Goal: Transaction & Acquisition: Purchase product/service

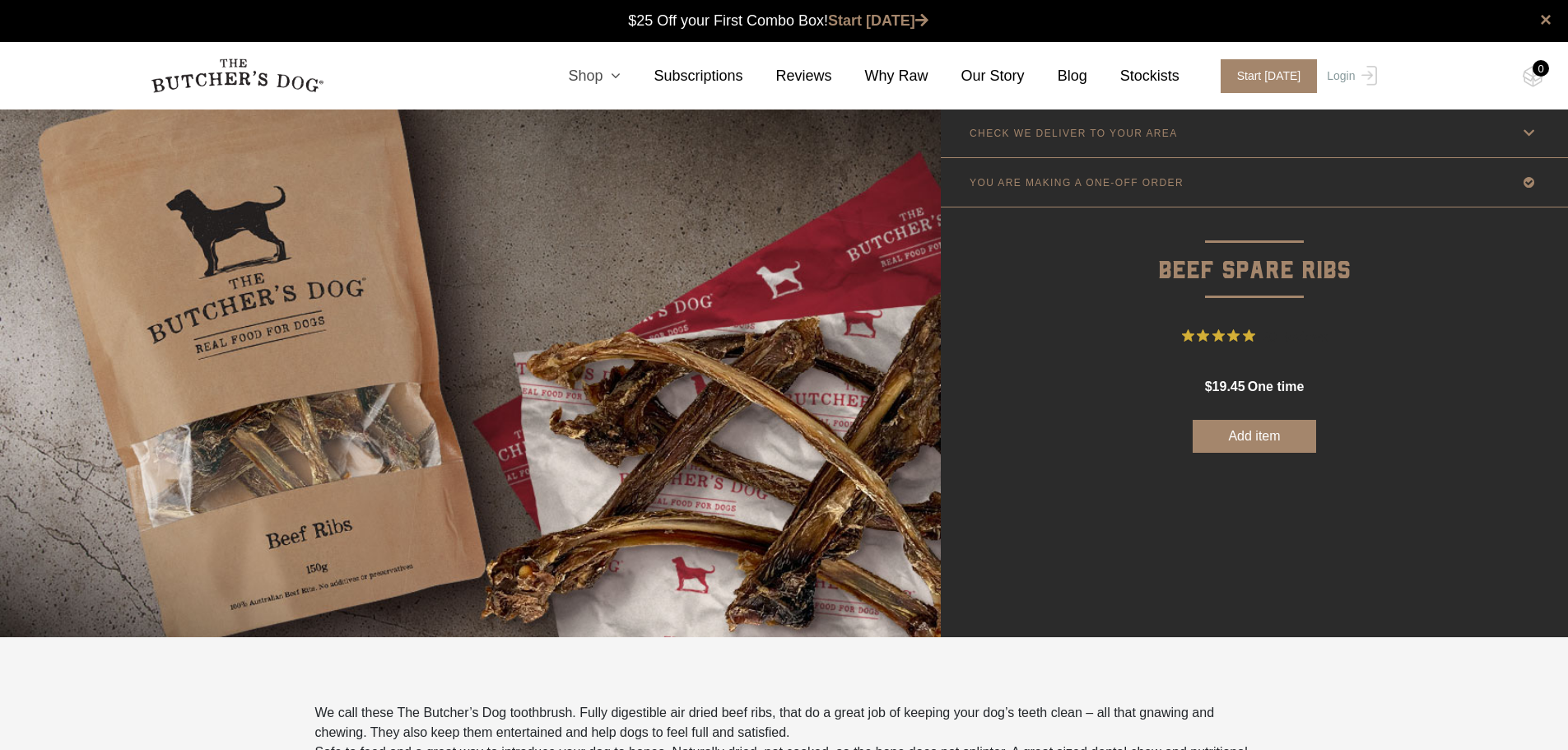
click at [615, 77] on link "Shop" at bounding box center [578, 76] width 86 height 22
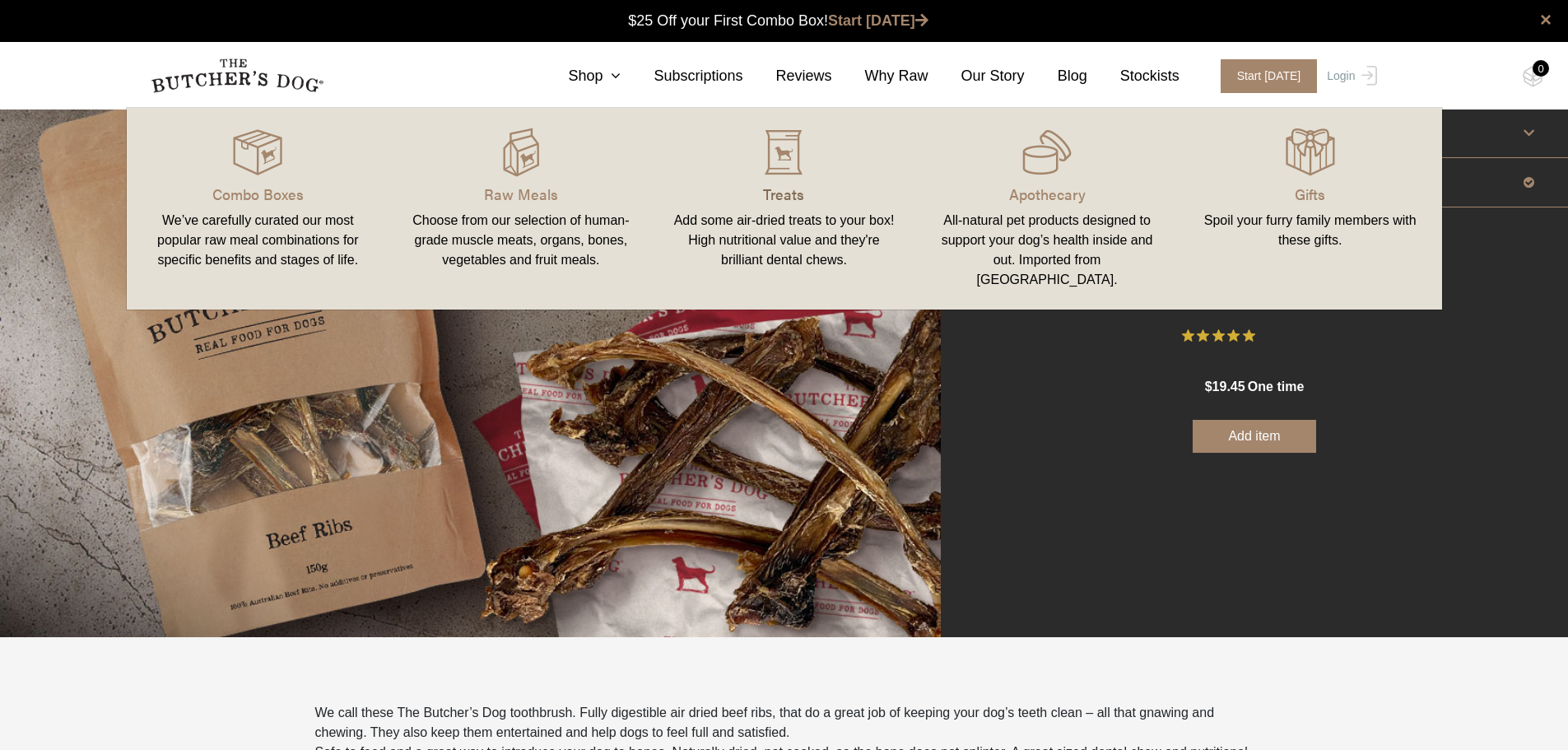
click at [783, 190] on p "Treats" at bounding box center [784, 194] width 224 height 22
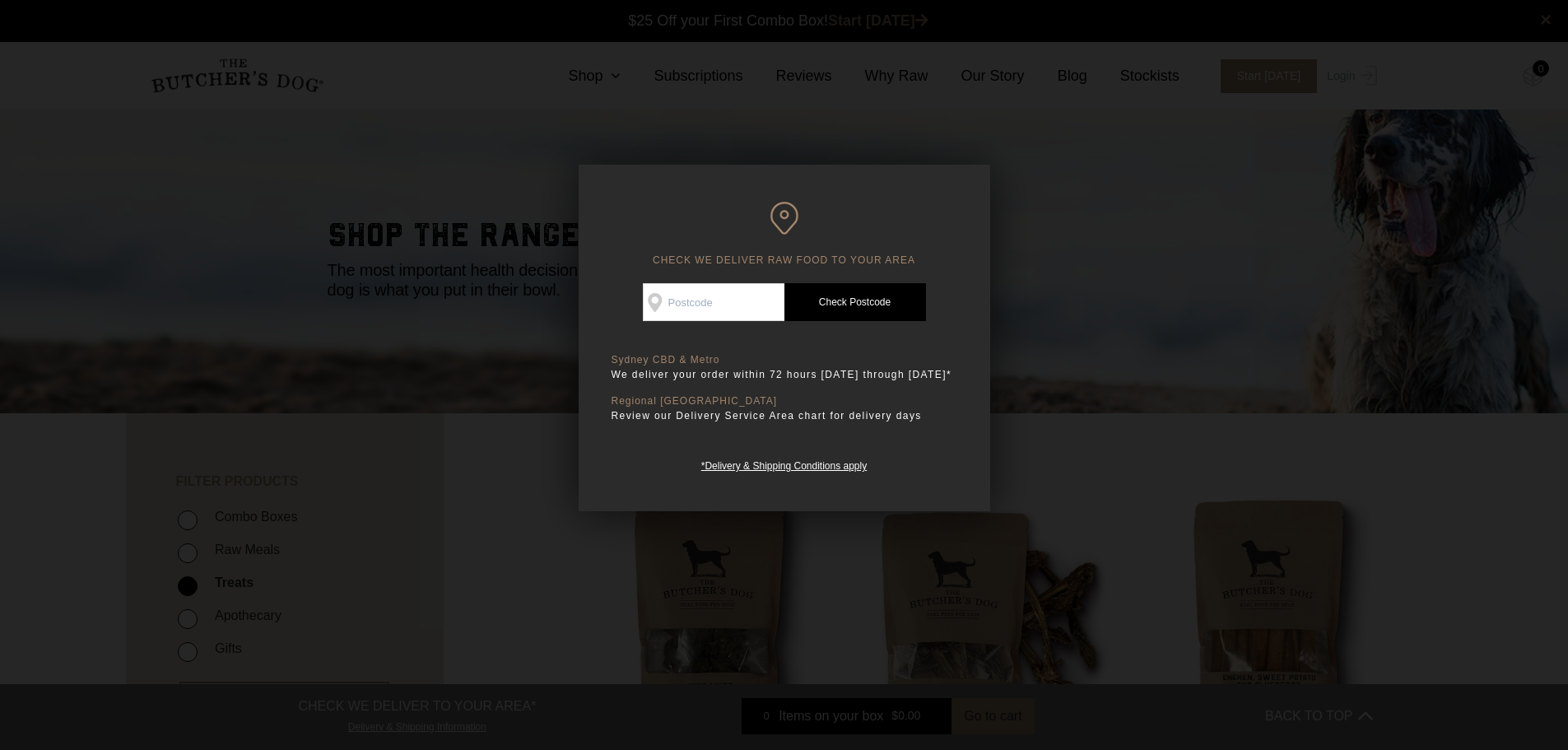
click at [696, 285] on input "Check Availability At" at bounding box center [713, 302] width 142 height 38
type input "4012"
click at [861, 300] on link "Check Postcode" at bounding box center [855, 302] width 142 height 38
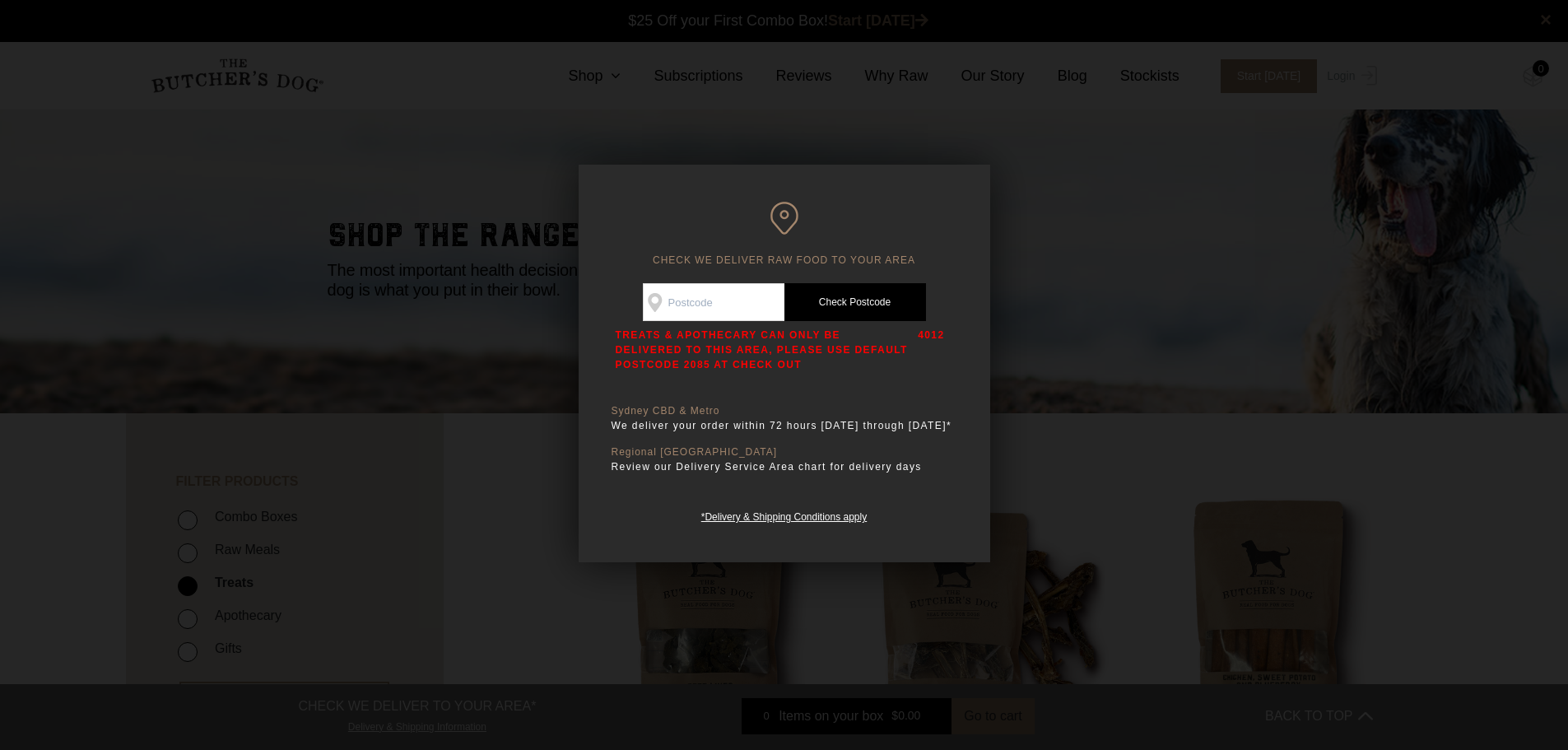
click at [1073, 456] on div at bounding box center [784, 375] width 1568 height 750
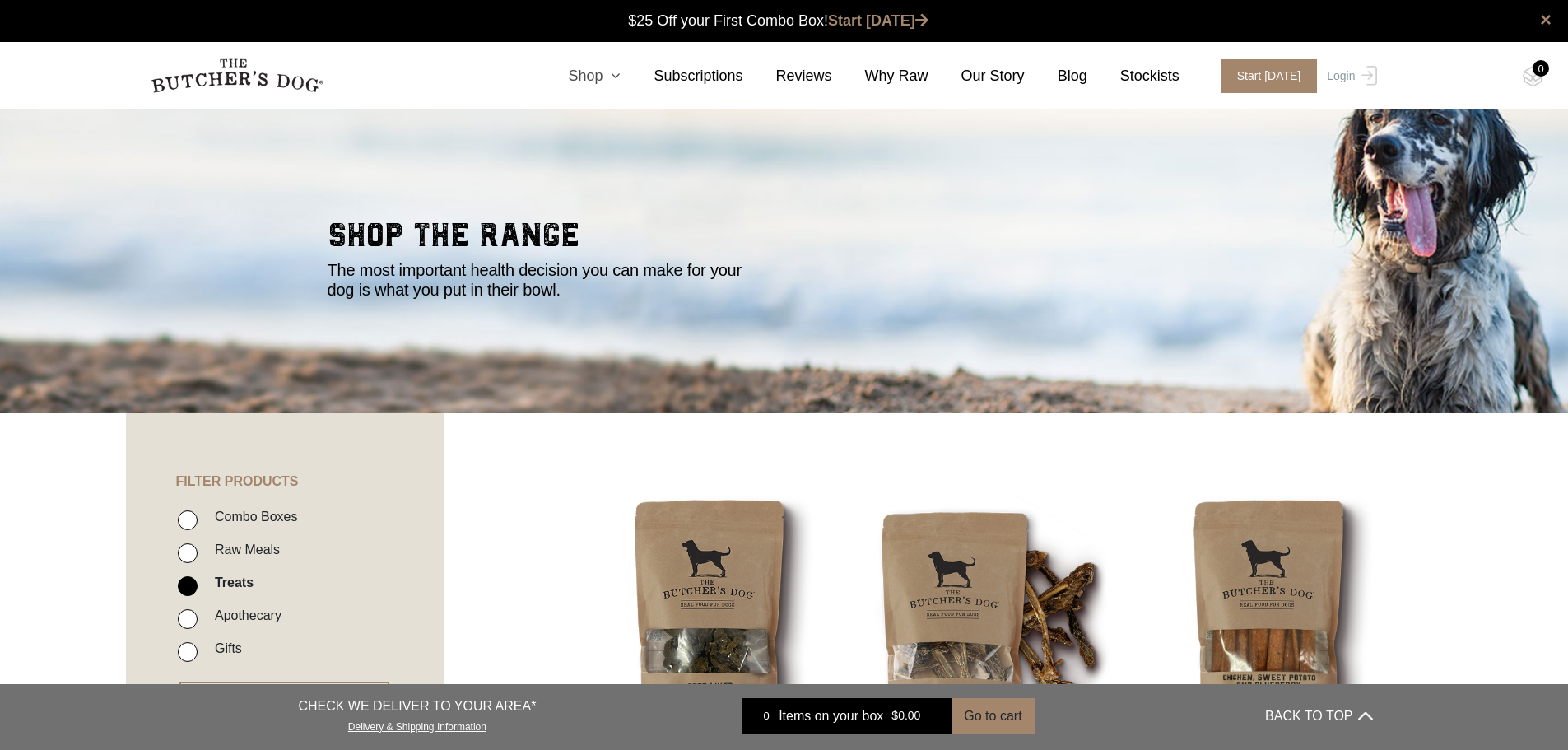
click at [614, 75] on link "Shop" at bounding box center [578, 76] width 86 height 22
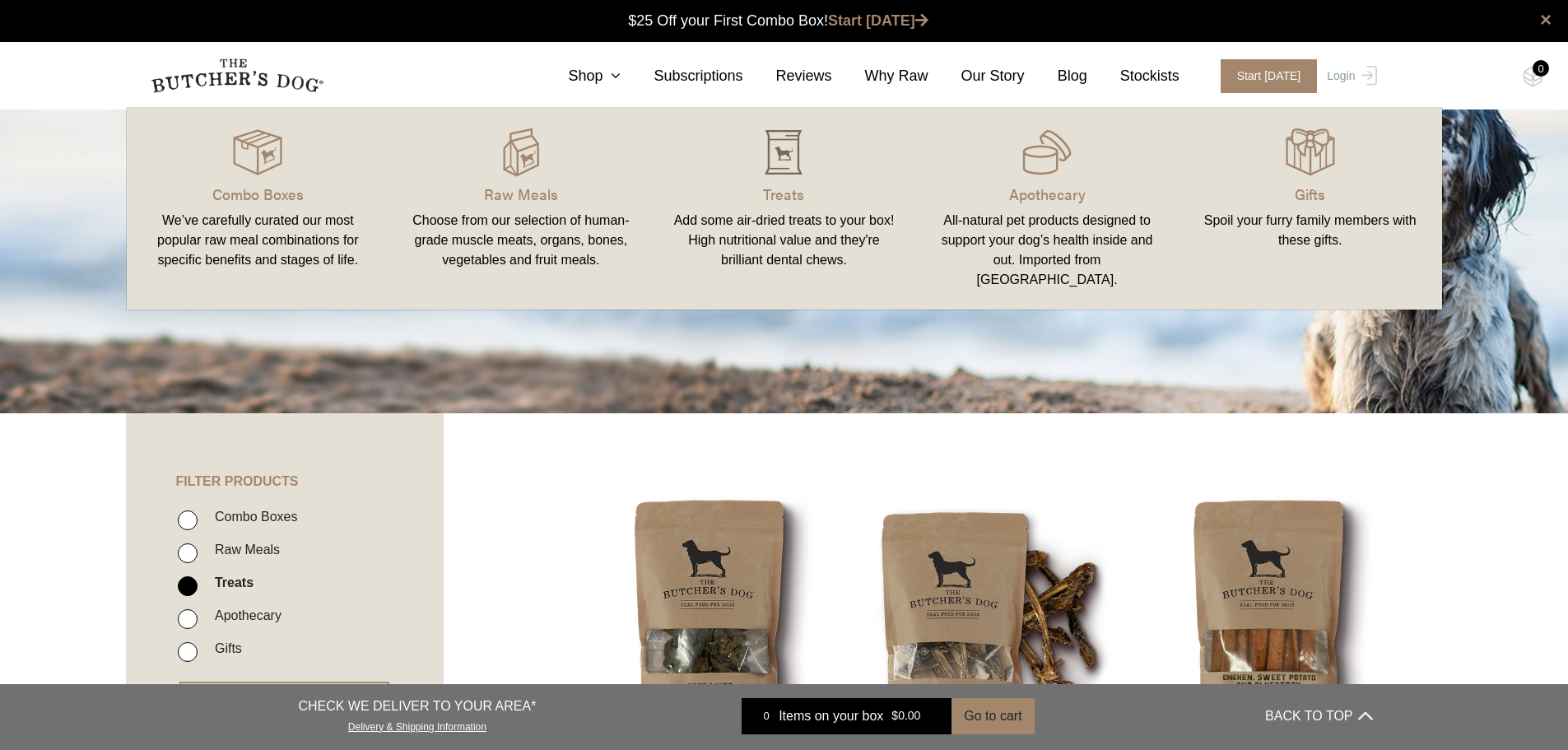
click at [802, 151] on img at bounding box center [783, 152] width 49 height 49
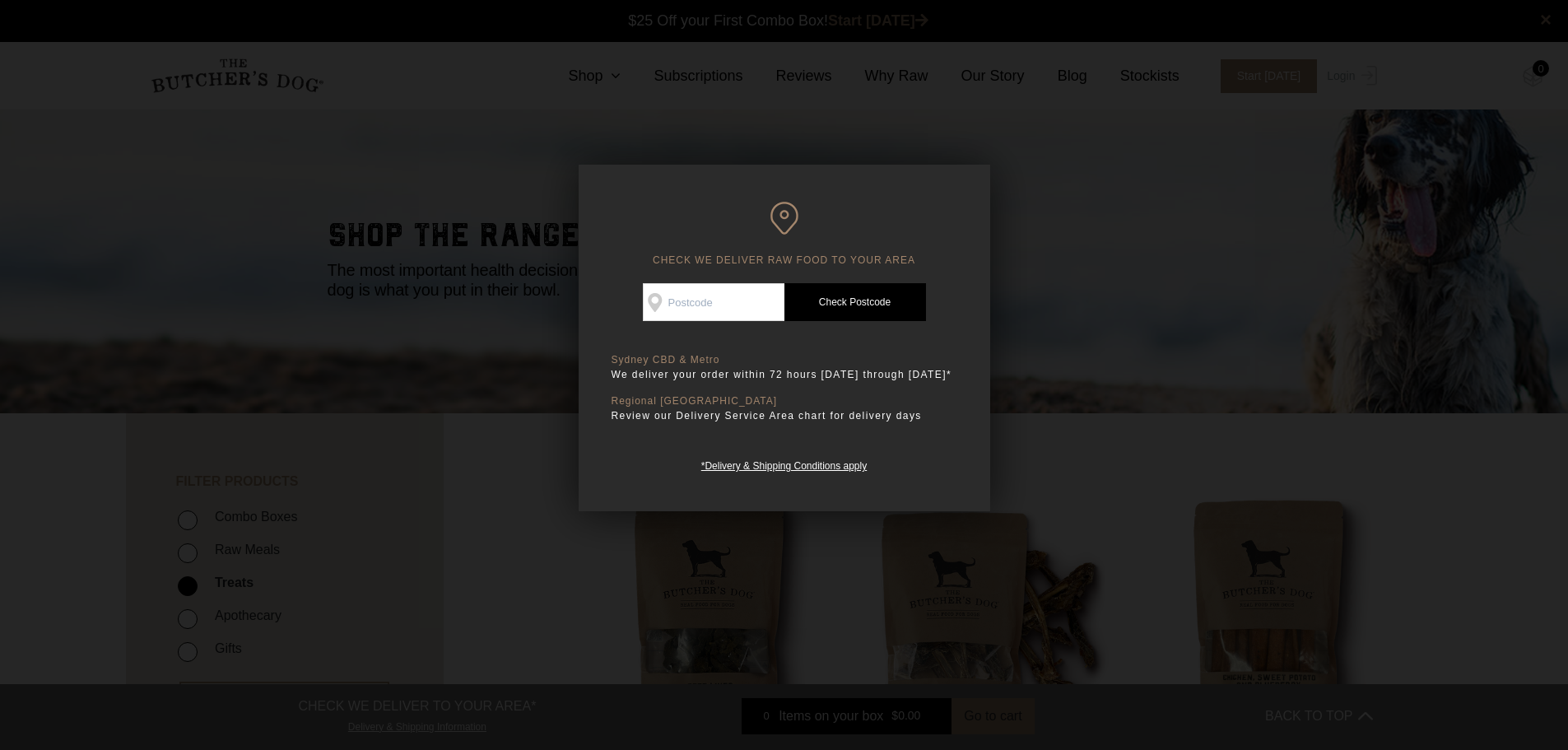
click at [721, 309] on input "Check Availability At" at bounding box center [713, 302] width 142 height 38
type input "4012"
click at [846, 307] on link "Check Postcode" at bounding box center [855, 302] width 142 height 38
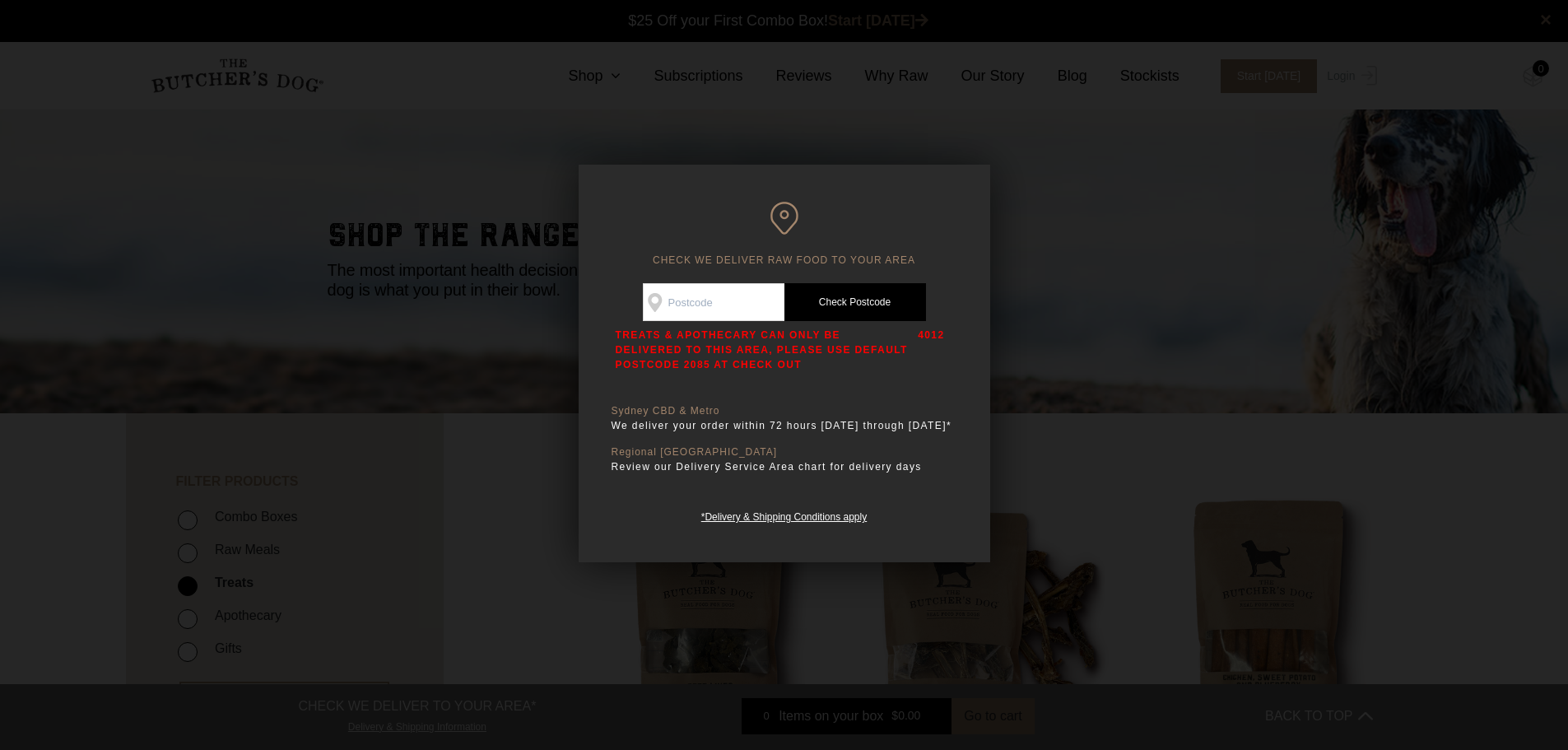
click at [1140, 353] on div at bounding box center [784, 375] width 1568 height 750
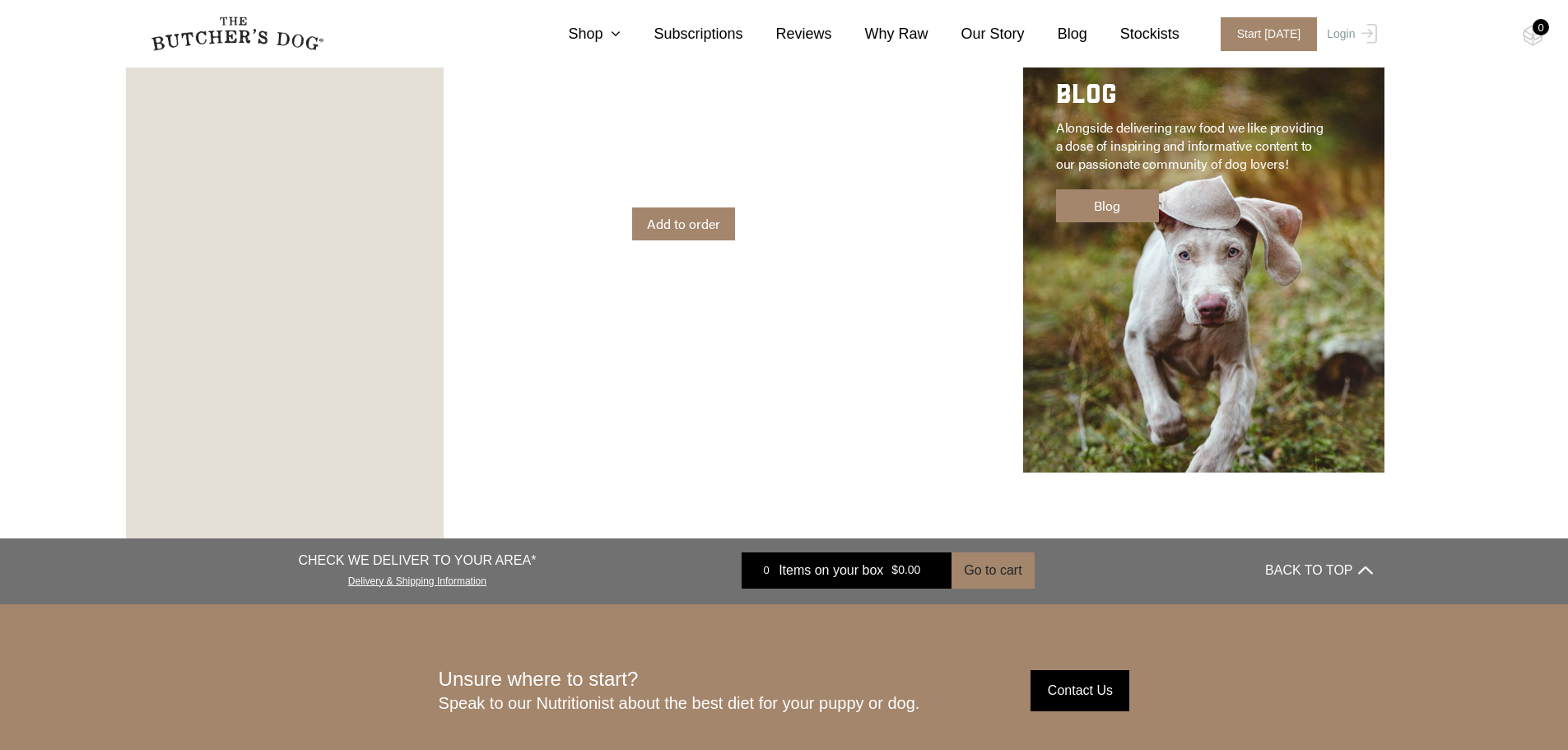
scroll to position [2962, 0]
